Goal: Task Accomplishment & Management: Complete application form

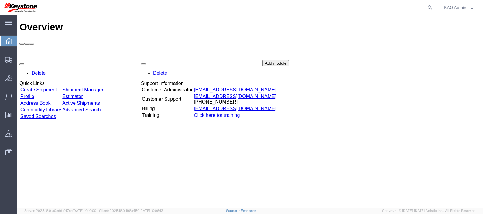
click at [52, 87] on link "Create Shipment" at bounding box center [38, 89] width 36 height 5
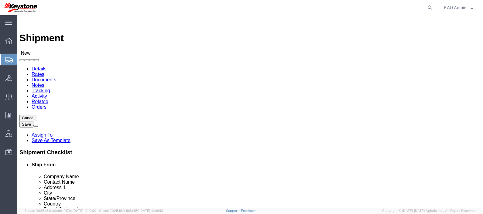
select select
click input "text"
type input "The Noco Company"
type input "Shipper"
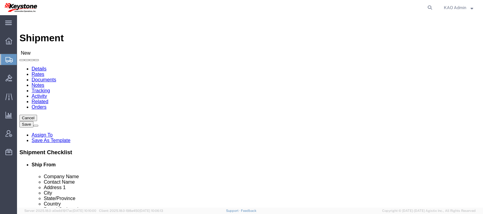
type input "30339"
select select
type input "30339 Diamond Prky"
select select
type input "[STREET_ADDRESS]"
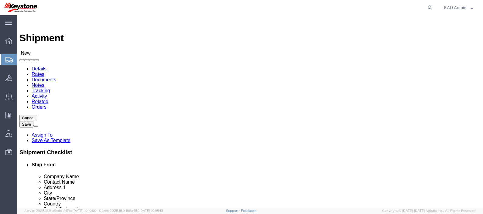
select select
type input "STE 102"
type input "Solon"
select select
type input "o"
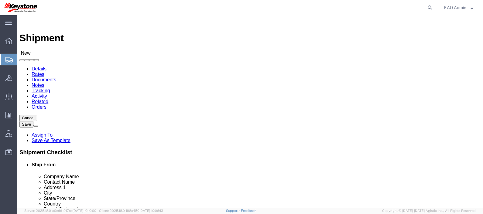
type input "oh"
type input "ohi"
type input "[US_STATE]"
select select
select select "OH"
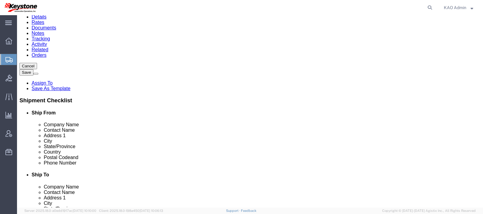
scroll to position [55, 0]
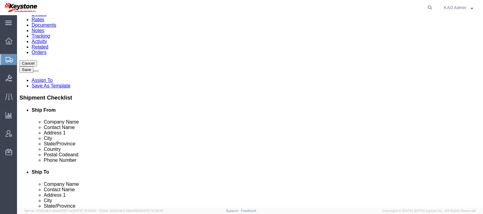
type input "44139"
select select
click input "text"
type input "2164"
type input "6"
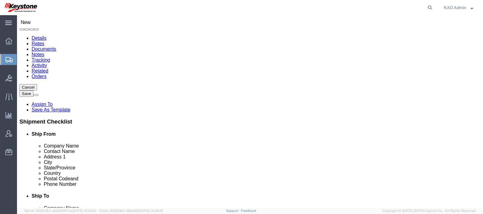
scroll to position [30, 0]
type input "2164648131"
type input "east"
select select "30605"
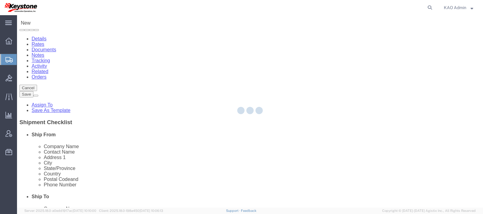
type input "8614"
type input "KAO"
type input "[STREET_ADDRESS][PERSON_NAME]"
type input "Eastvale"
type input "91752"
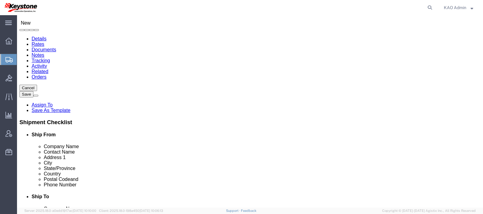
select select "CA"
click input "text"
type input "Receiver"
click div "Location 8614 - [GEOGRAPHIC_DATA] - [GEOGRAPHIC_DATA], [GEOGRAPHIC_DATA] My Pro…"
click input "text"
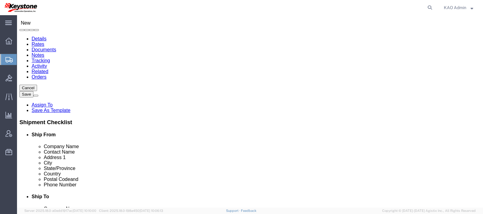
type input "6150000000"
click label "City"
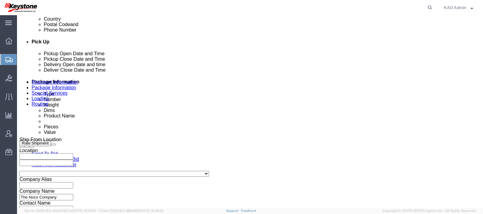
scroll to position [338, 0]
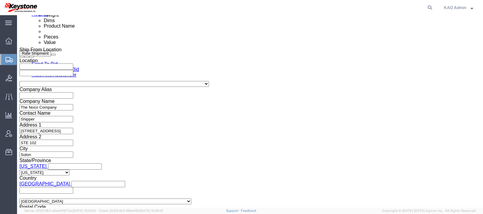
click select "Select Account Type Activity ID Airline Appointment Number ASN Batch Request # …"
select select "PURCHORD"
click select "Select Account Type Activity ID Airline Appointment Number ASN Batch Request # …"
paste input "4370523"
type input "4370523"
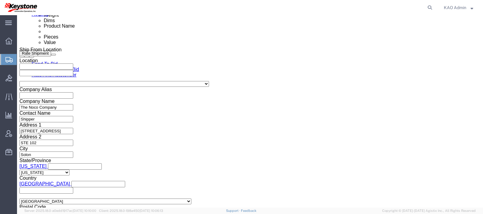
click div "References Add reference"
click div
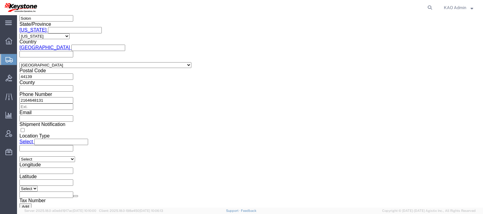
click button "Apply"
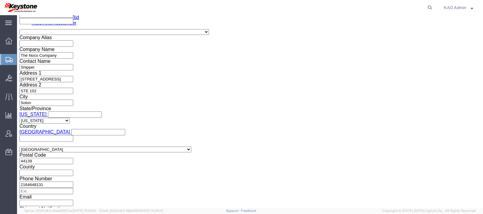
click div
click button "Apply"
click div "Pickup Date: Pickup Start Date Pickup Start Time Pickup Open Date and Time [DAT…"
click button "Save"
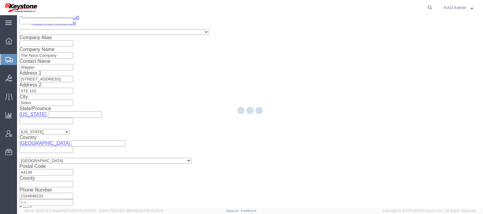
select select "30605"
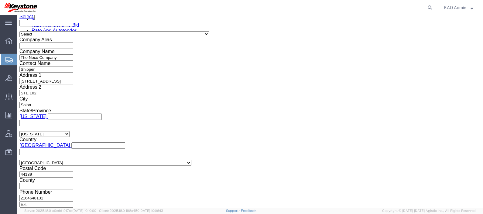
click span "56733334"
copy span "56733334"
click select "Select Account Type Activity ID Airline Appointment Number ASN Batch Request # …"
select select "PURCHORD"
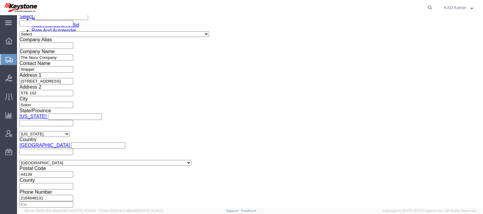
click select "Select Account Type Activity ID Airline Appointment Number ASN Batch Request # …"
type input "4370523"
type input "b"
select select "BOL"
paste input "56733334"
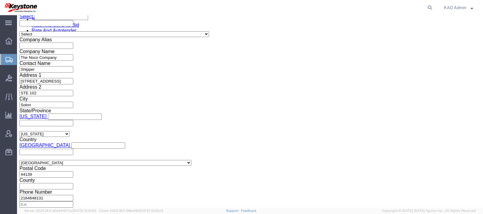
scroll to position [354, 0]
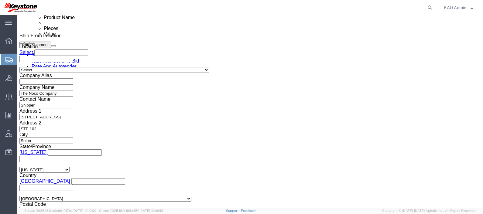
type input "56733334"
click div "References Add reference"
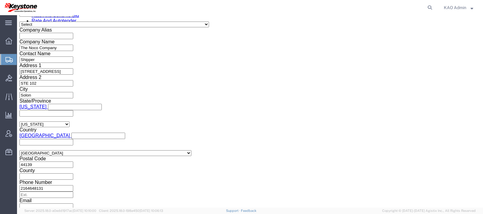
scroll to position [400, 0]
click select "Select Air Less than Truckload Multi-Leg Ocean Freight Rail Small Parcel Truckl…"
select select "TL"
click select "Select Air Less than Truckload Multi-Leg Ocean Freight Rail Small Parcel Truckl…"
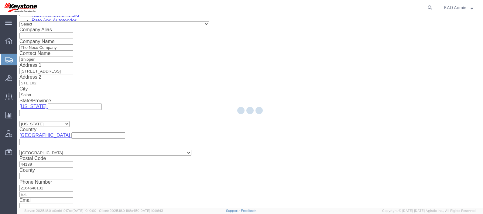
select select
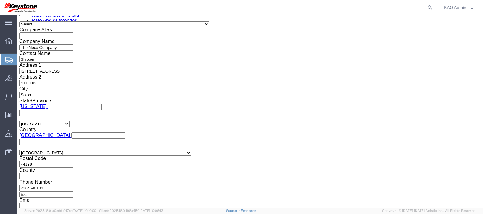
scroll to position [305, 0]
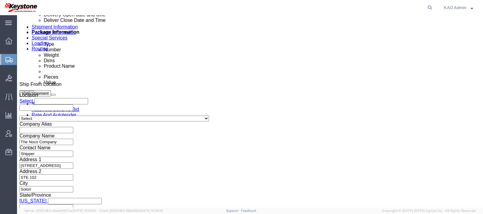
click button "Save"
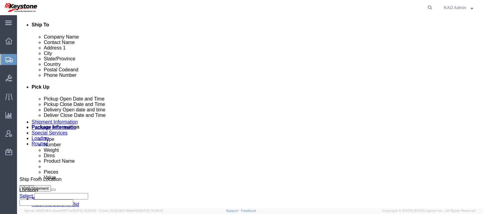
click icon
click select "Select Buyer Cost Center Department Operations Number Order Number Sales Person"
select select "COSTCENTER"
click select "Select Buyer Cost Center Department Operations Number Order Number Sales Person"
type input "8614"
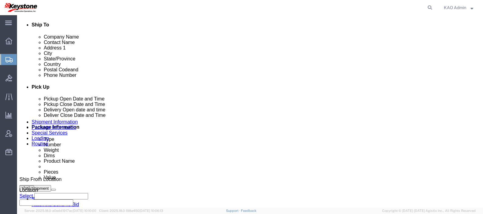
scroll to position [317, 0]
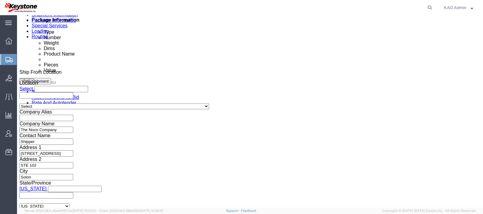
click input "text"
type input "8614"
click div "Shipment Information Package Information Special Services Loading Routing"
click icon
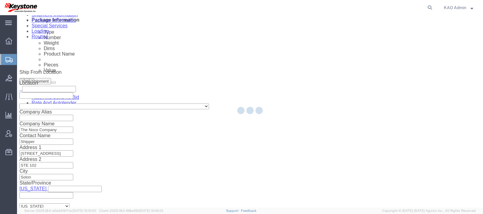
scroll to position [6, 0]
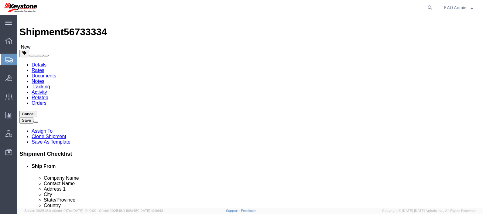
click select "Select Bale(s) Basket(s) Bolt(s) Bottle(s) Buckets Bulk Bundle(s) Can(s) Cardbo…"
select select "YRPK"
click select "Select Bale(s) Basket(s) Bolt(s) Bottle(s) Buckets Bulk Bundle(s) Can(s) Cardbo…"
type input "48"
type input "8"
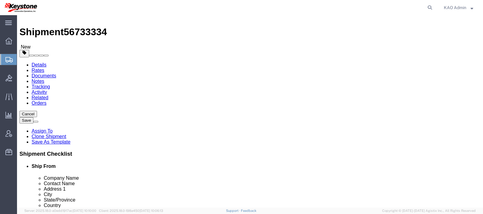
type input "8"
type input "1826"
click link "Add Content"
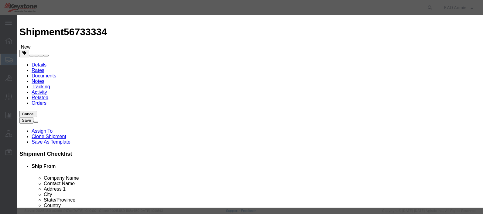
click input "text"
type input "oth"
click strong "Oth"
select select "LBS"
select select "USD"
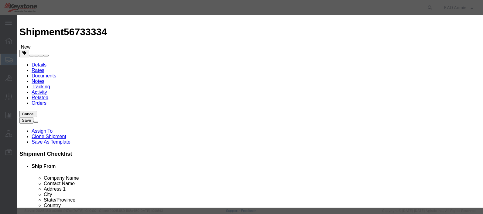
type input "Other"
click input "text"
type input "1"
click button "Save & Close"
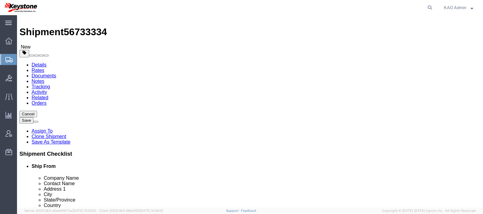
click icon
click span "56733334"
copy span "56733334"
click link "Rates"
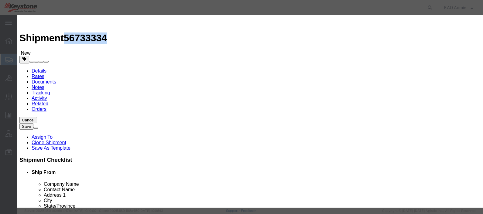
select select "4622"
select select "13989"
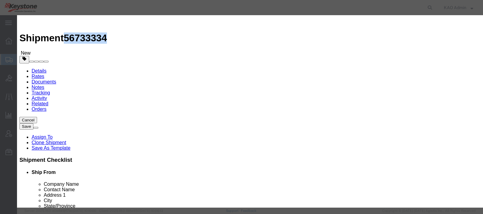
type input "1400"
type input "1,400.00"
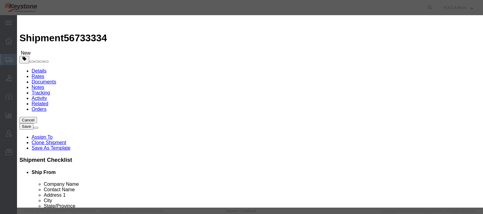
paste input "56733334"
type input "56733334"
type input "b"
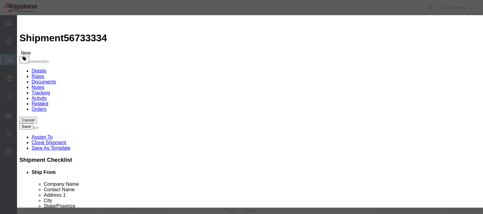
type input "N/A"
type input "6150000000"
